Goal: Task Accomplishment & Management: Manage account settings

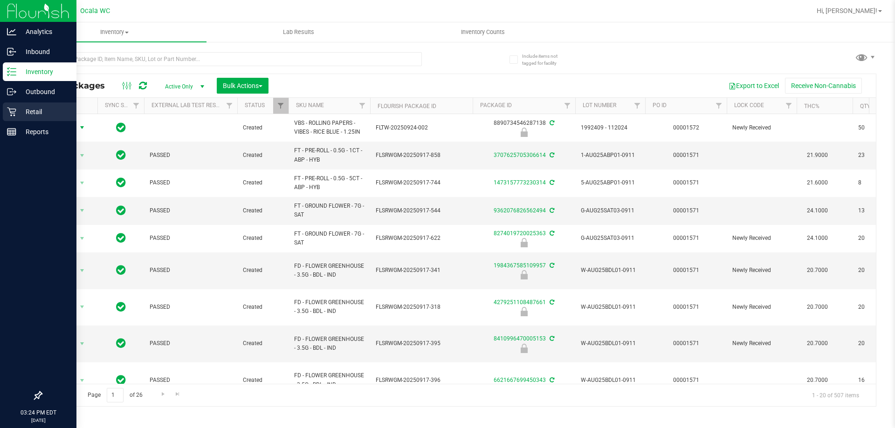
click at [33, 118] on div "Retail" at bounding box center [40, 112] width 74 height 19
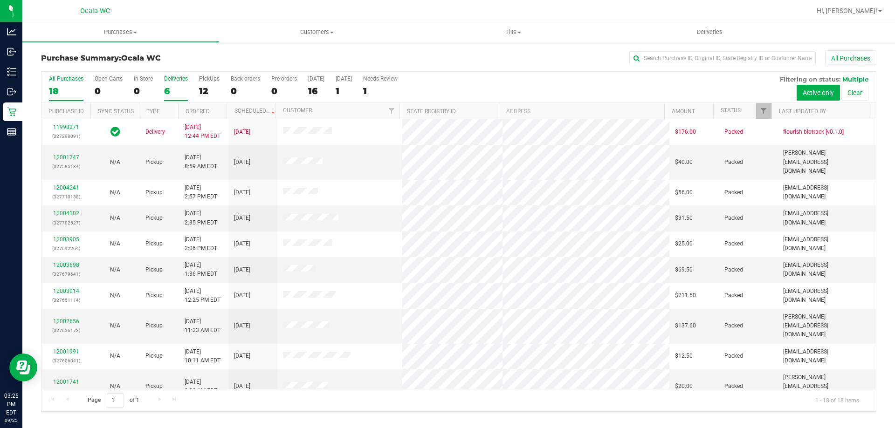
click at [167, 90] on div "6" at bounding box center [176, 91] width 24 height 11
click at [0, 0] on input "Deliveries 6" at bounding box center [0, 0] width 0 height 0
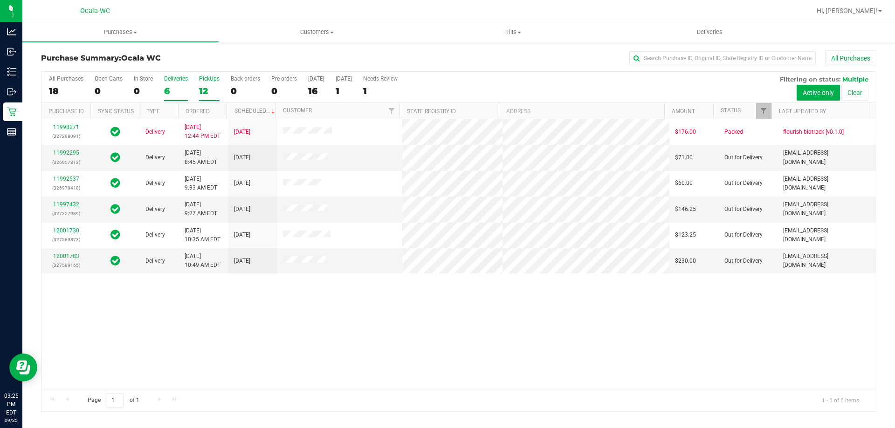
click at [203, 91] on div "12" at bounding box center [209, 91] width 21 height 11
click at [0, 0] on input "PickUps 12" at bounding box center [0, 0] width 0 height 0
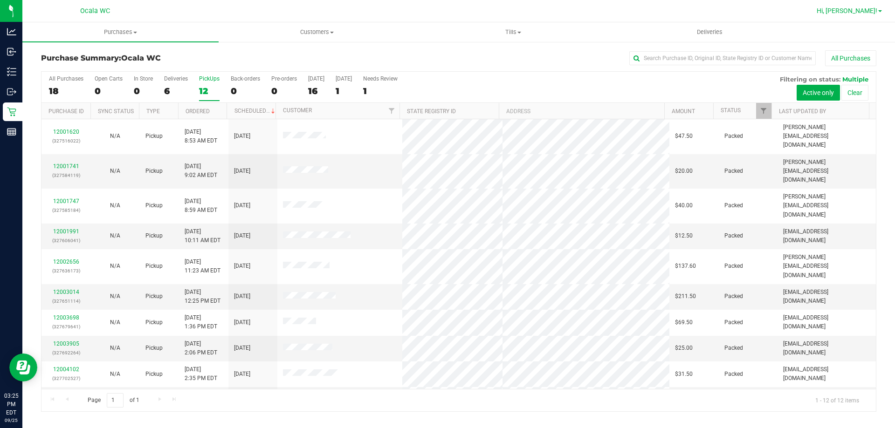
click at [858, 10] on span "Hi, [PERSON_NAME]!" at bounding box center [847, 10] width 61 height 7
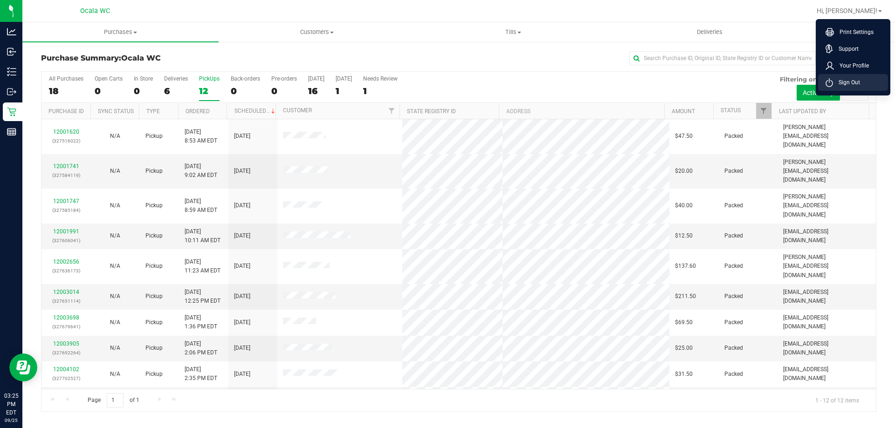
click at [832, 86] on icon at bounding box center [829, 82] width 7 height 9
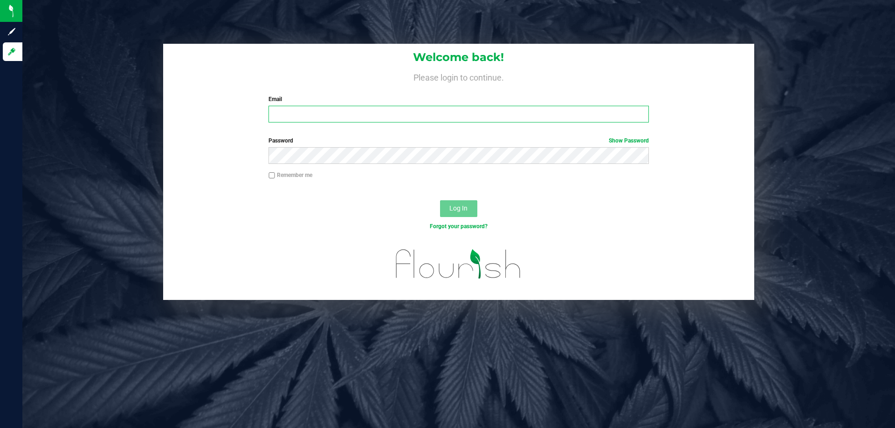
click at [329, 112] on input "Email" at bounding box center [459, 114] width 380 height 17
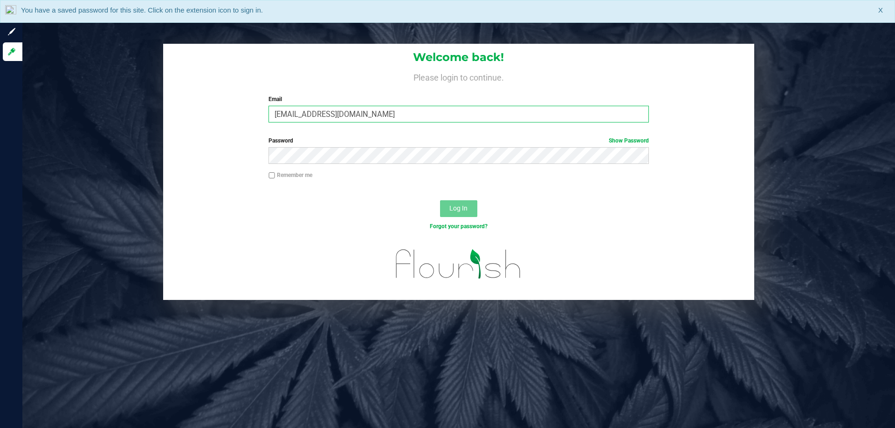
type input "[EMAIL_ADDRESS][DOMAIN_NAME]"
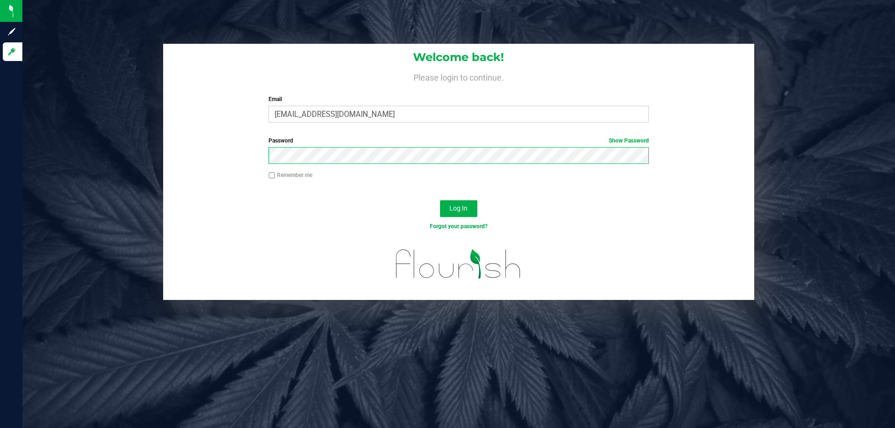
click at [440, 200] on button "Log In" at bounding box center [458, 208] width 37 height 17
